Goal: Check status: Check status

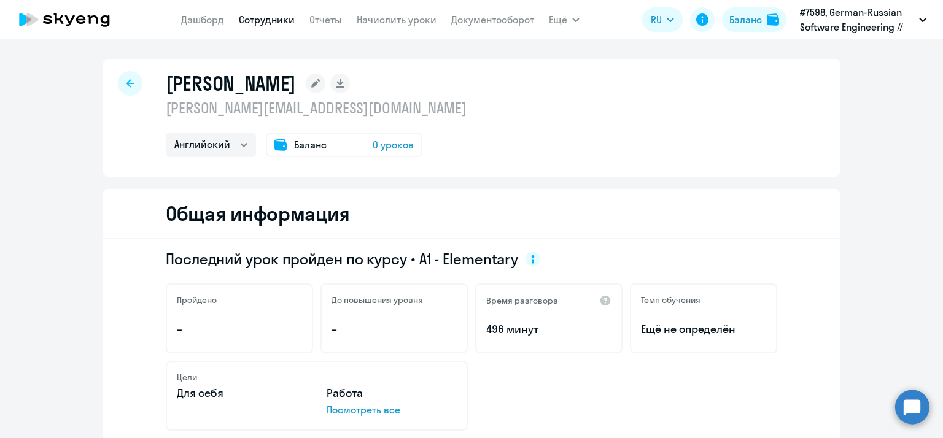
select select "english"
click at [738, 21] on div "Баланс" at bounding box center [745, 19] width 33 height 15
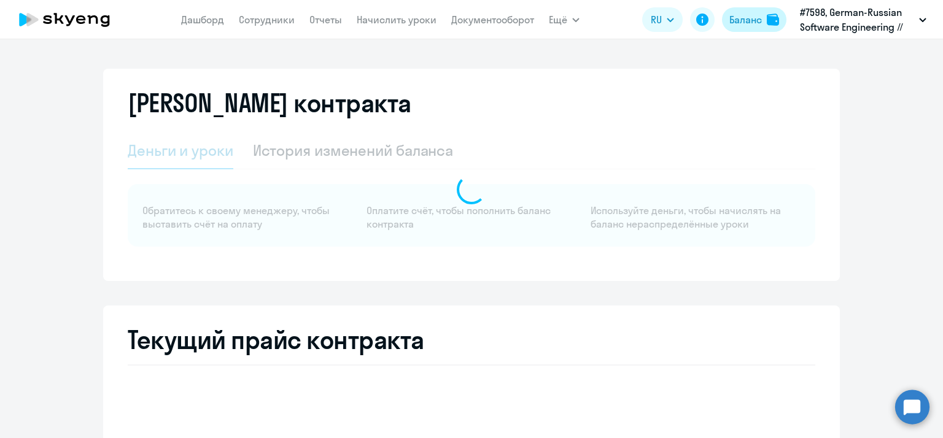
select select "english_adult_not_native_speaker"
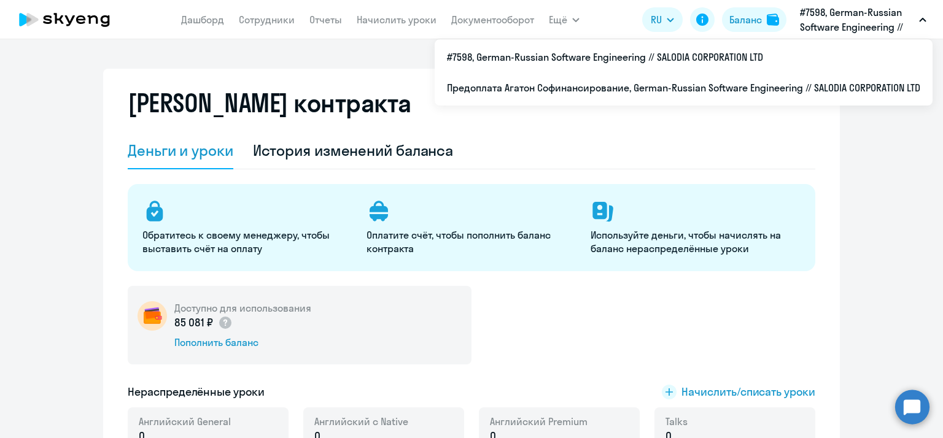
click at [852, 21] on p "#7598, German-Russian Software Engineering // SALODIA CORPORATION LTD" at bounding box center [857, 19] width 114 height 29
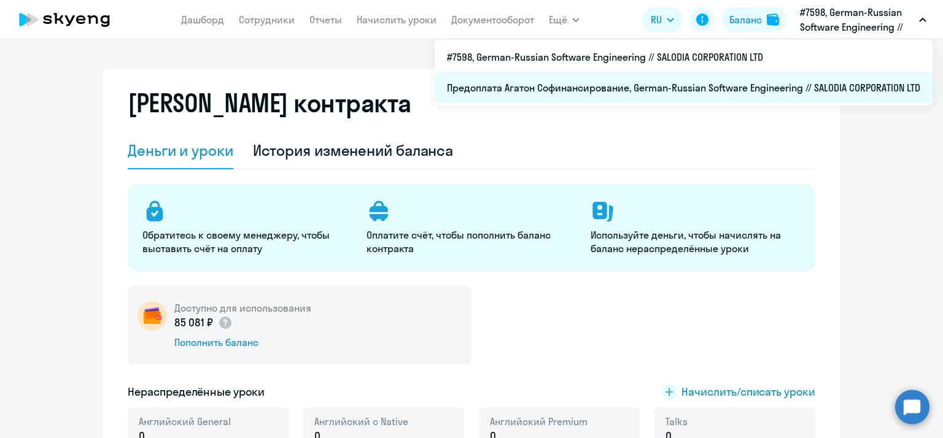
click at [481, 90] on li "Предоплата Агатон Софинансирование, German-Russian Software Engineering // SALO…" at bounding box center [683, 87] width 498 height 31
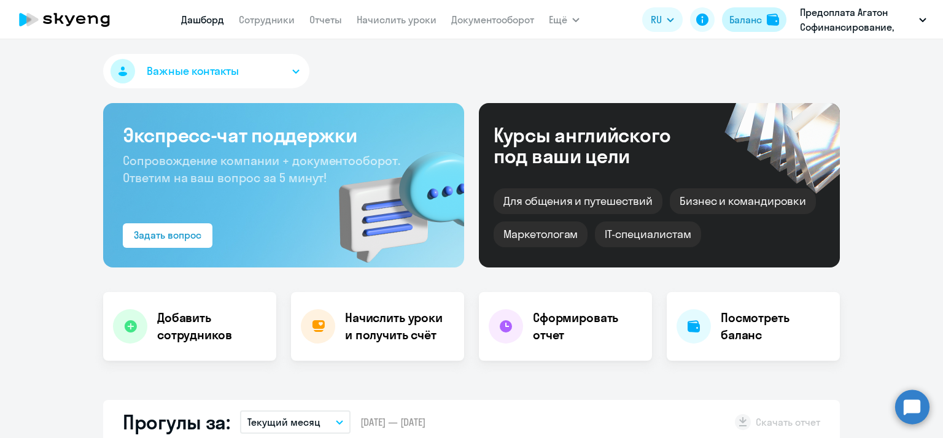
click at [751, 20] on div "Баланс" at bounding box center [745, 19] width 33 height 15
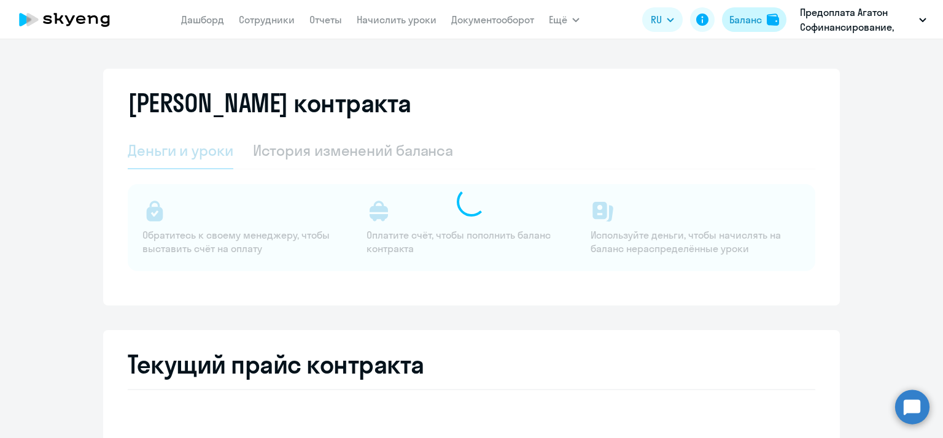
select select "english_adult_not_native_speaker"
